Goal: Information Seeking & Learning: Learn about a topic

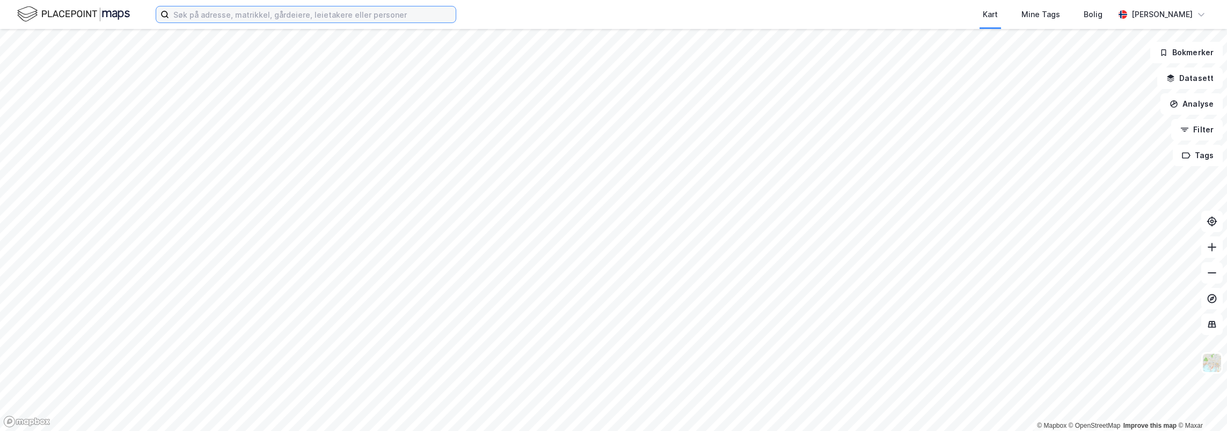
click at [373, 16] on input at bounding box center [312, 14] width 287 height 16
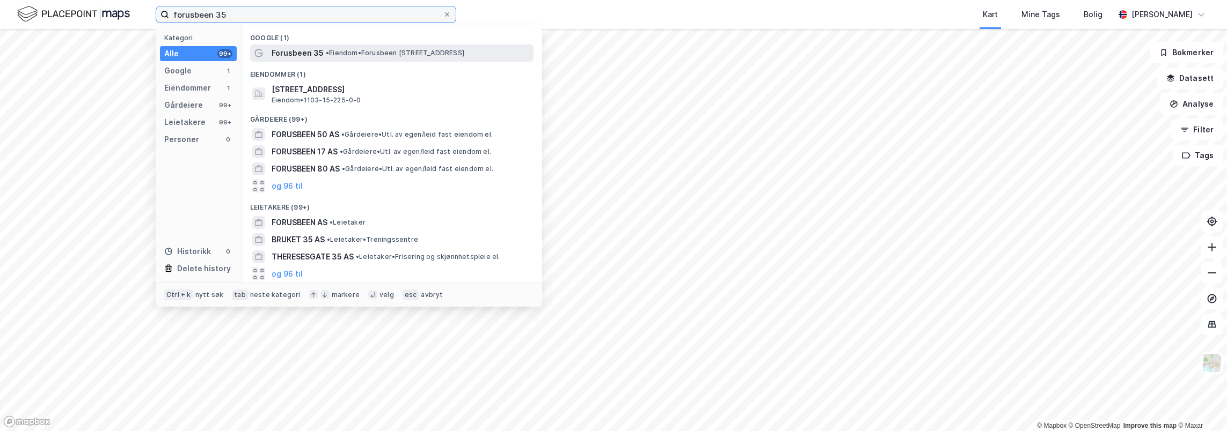
type input "forusbeen 35"
click at [369, 49] on span "• Eiendom • [STREET_ADDRESS]" at bounding box center [395, 53] width 138 height 9
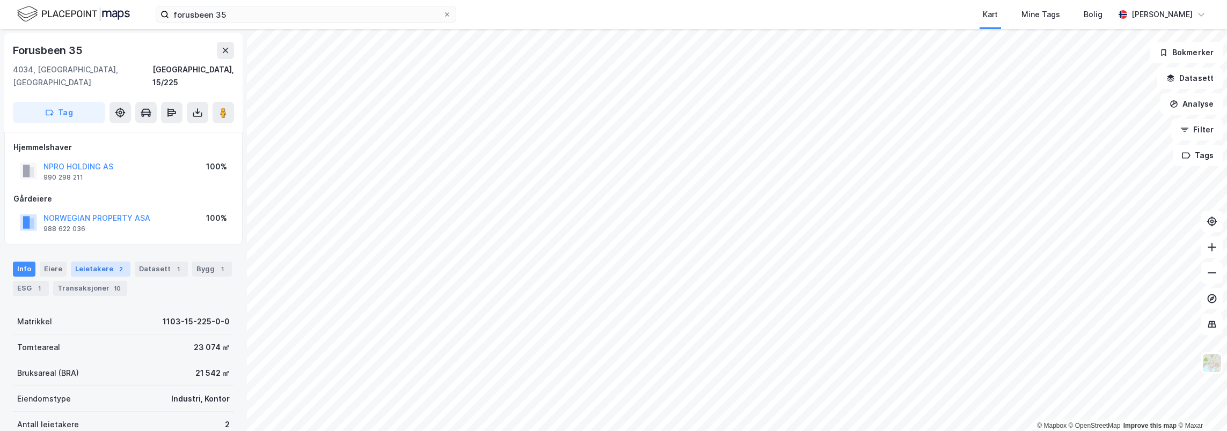
click at [102, 262] on div "Leietakere 2" at bounding box center [101, 269] width 60 height 15
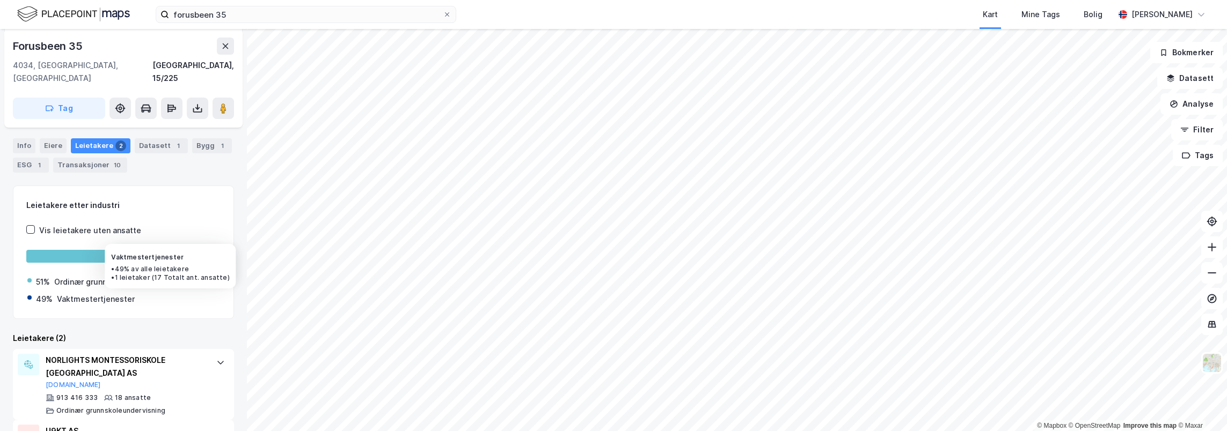
scroll to position [168, 0]
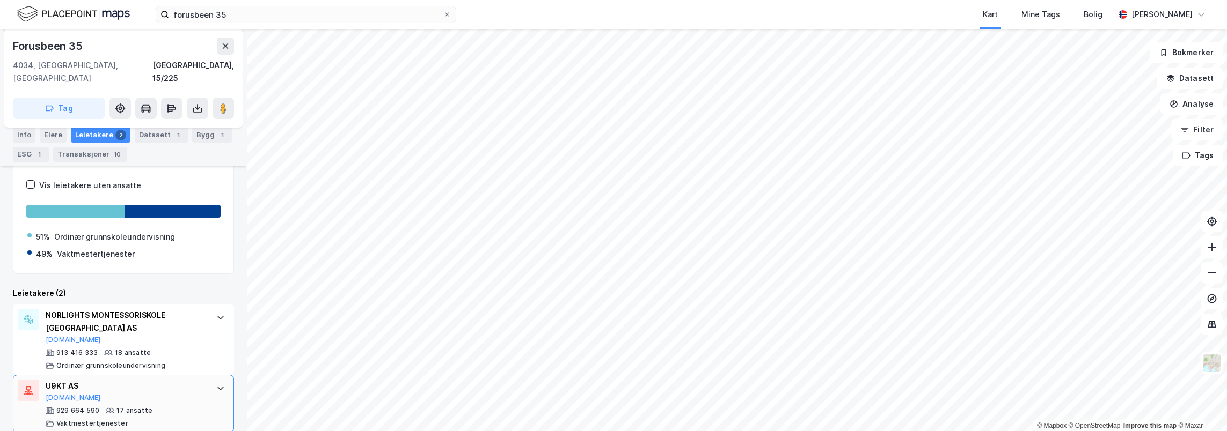
click at [64, 380] on div "U9KT AS" at bounding box center [126, 386] width 160 height 13
click at [61, 394] on button "[DOMAIN_NAME]" at bounding box center [73, 398] width 55 height 9
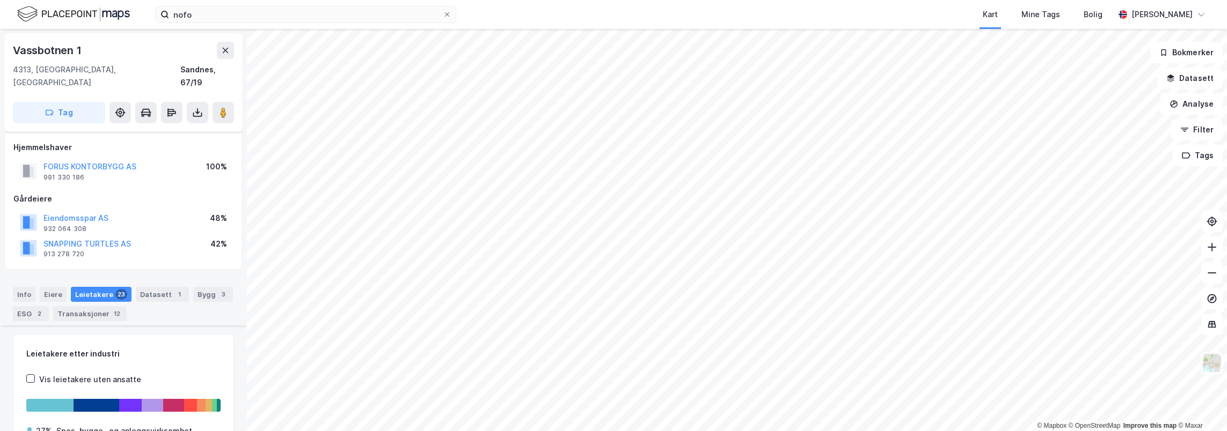
scroll to position [1545, 0]
